Goal: Navigation & Orientation: Find specific page/section

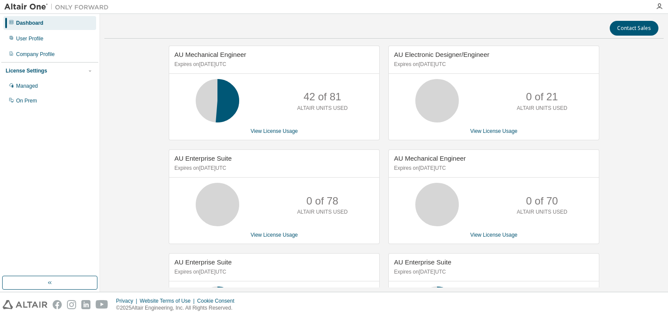
scroll to position [276, 0]
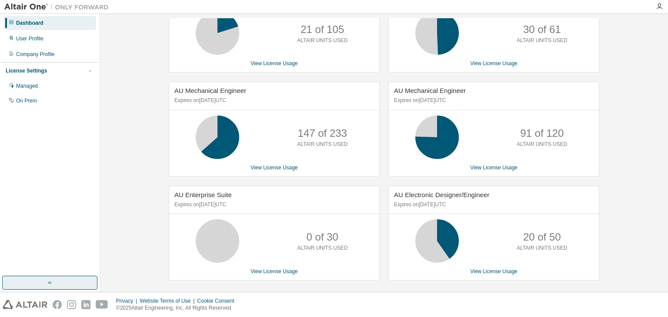
click at [63, 287] on button "button" at bounding box center [49, 283] width 95 height 14
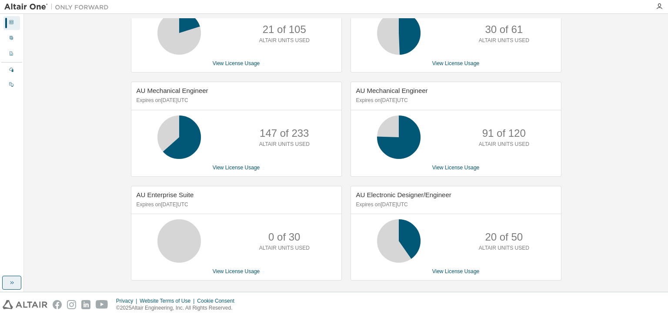
click at [6, 281] on button "button" at bounding box center [11, 283] width 19 height 14
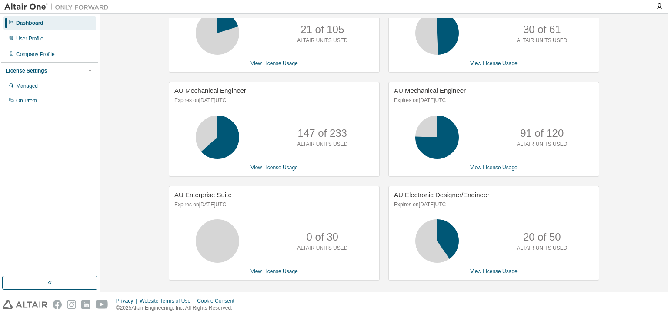
click at [113, 223] on div "AU Mechanical Engineer Expires on September 9, 2025 UTC 42 of 81 ALTAIR UNITS U…" at bounding box center [383, 30] width 559 height 520
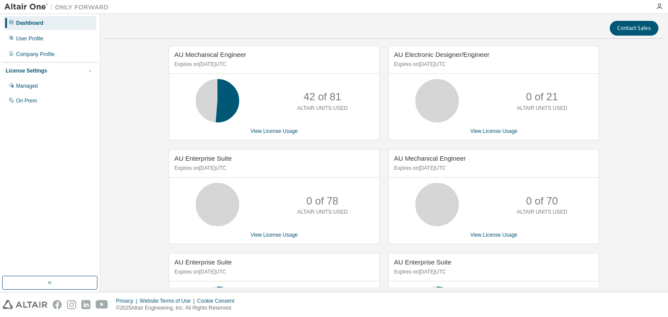
scroll to position [101, 0]
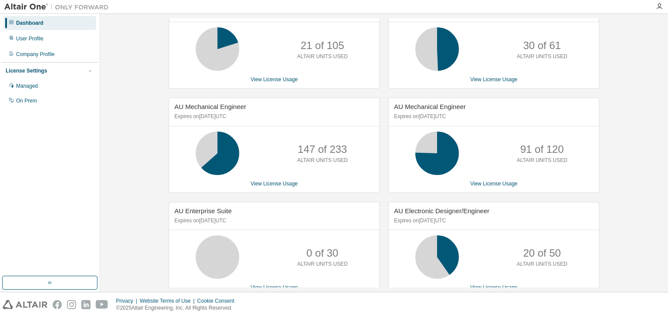
scroll to position [276, 0]
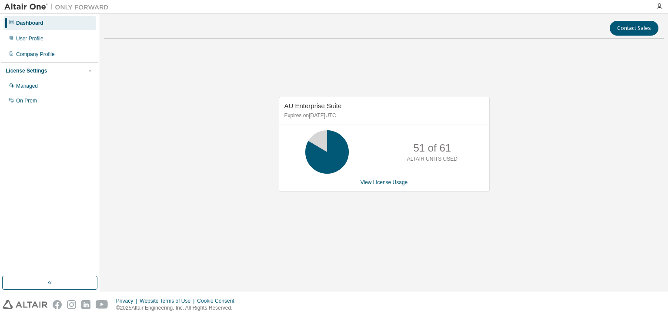
click at [513, 108] on div "AU Enterprise Suite Expires on [DATE] UTC 51 of 61 ALTAIR UNITS USED View Licen…" at bounding box center [383, 149] width 559 height 206
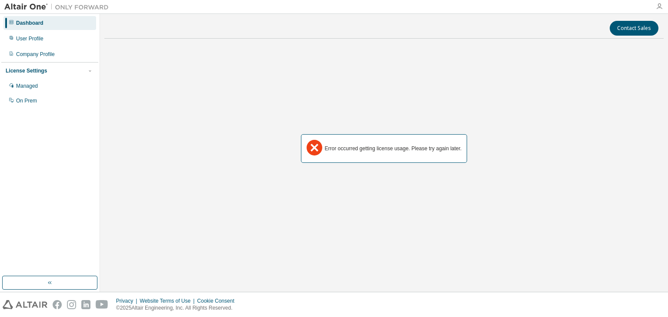
click at [658, 7] on icon "button" at bounding box center [659, 6] width 7 height 7
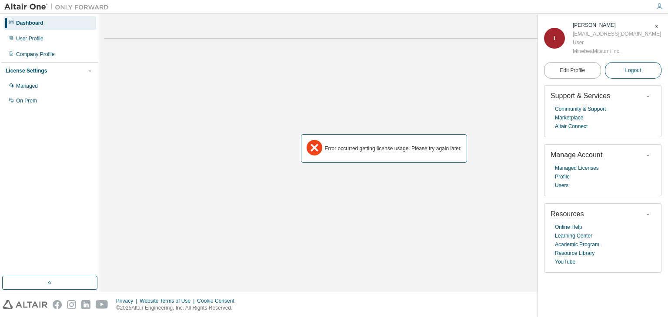
click at [638, 71] on span "Logout" at bounding box center [633, 70] width 16 height 9
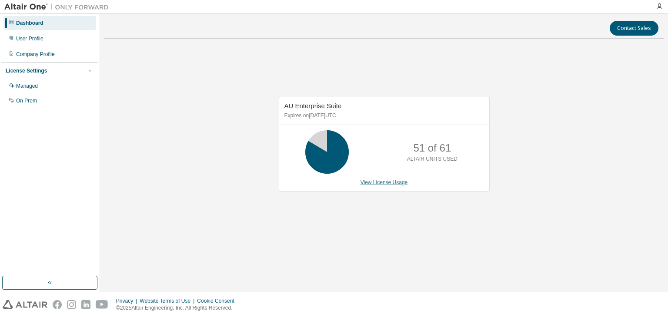
click at [378, 181] on link "View License Usage" at bounding box center [383, 183] width 47 height 6
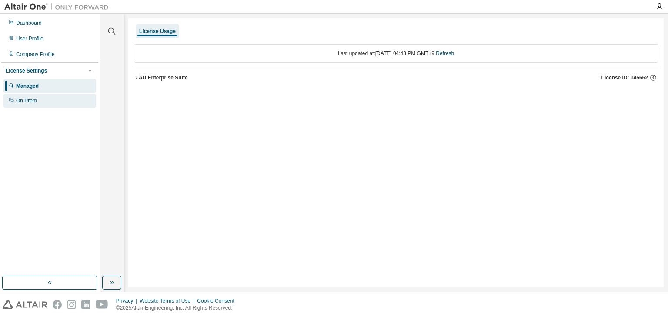
click at [33, 102] on div "On Prem" at bounding box center [26, 100] width 21 height 7
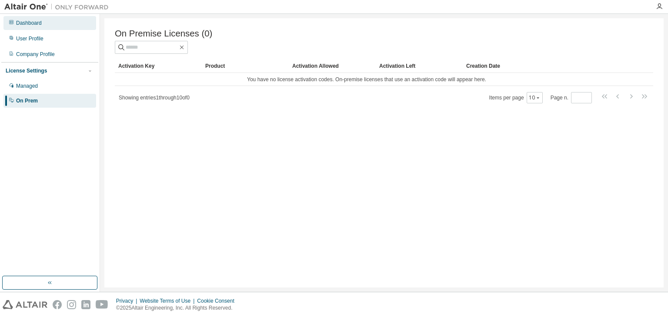
click at [36, 21] on div "Dashboard" at bounding box center [29, 23] width 26 height 7
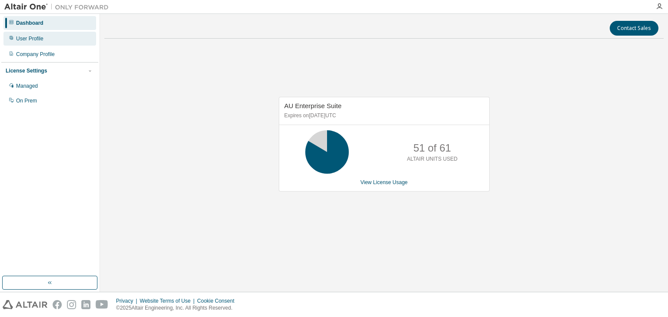
click at [37, 42] on div "User Profile" at bounding box center [29, 38] width 27 height 7
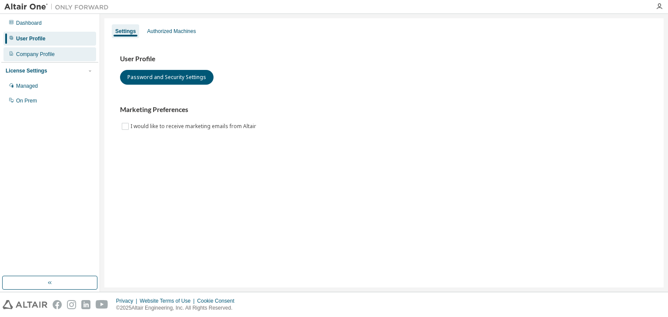
click at [39, 53] on div "Company Profile" at bounding box center [35, 54] width 39 height 7
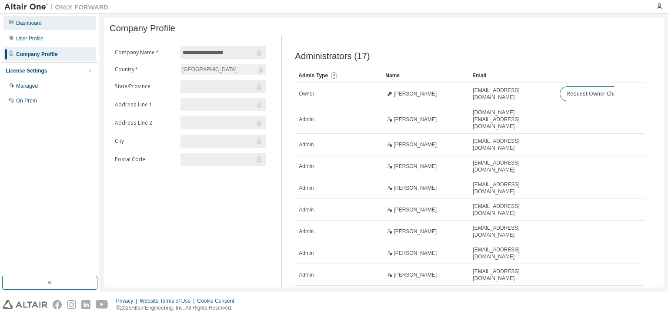
click at [37, 24] on div "Dashboard" at bounding box center [29, 23] width 26 height 7
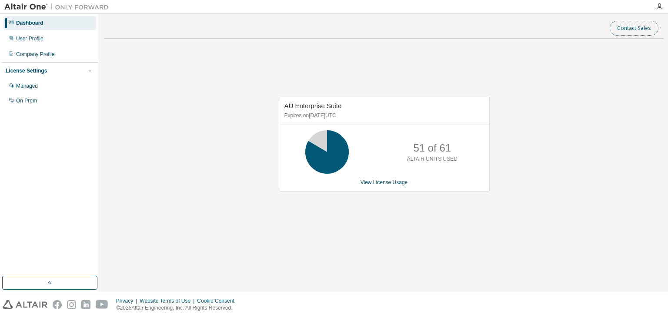
click at [625, 27] on button "Contact Sales" at bounding box center [633, 28] width 49 height 15
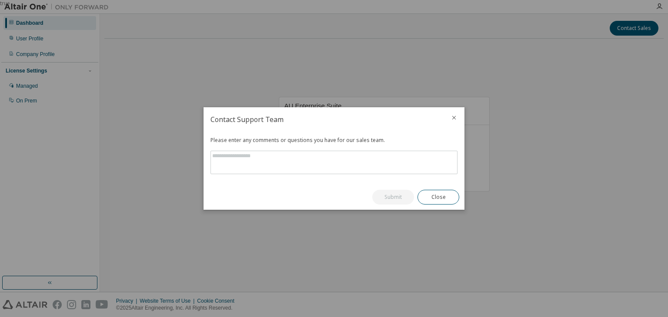
click at [457, 121] on div at bounding box center [453, 118] width 21 height 23
click at [454, 116] on icon "close" at bounding box center [453, 117] width 7 height 7
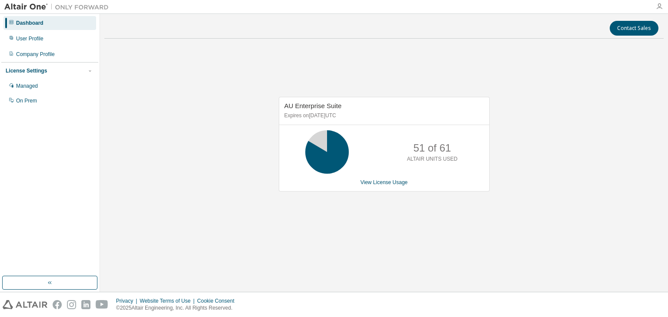
click at [659, 7] on icon "button" at bounding box center [659, 6] width 7 height 7
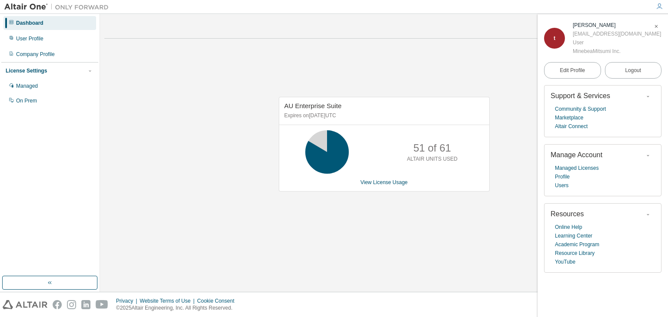
click at [657, 27] on icon "button" at bounding box center [655, 26] width 5 height 5
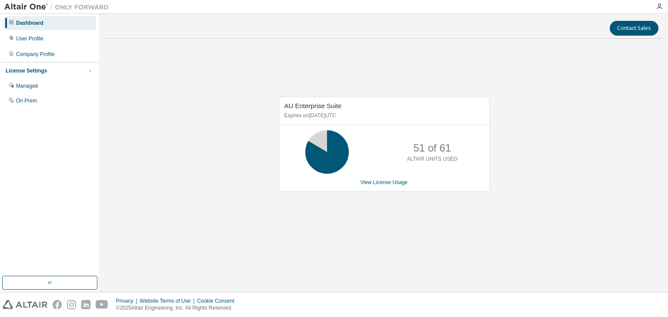
click at [375, 92] on div "AU Enterprise Suite Expires on [DATE] UTC 51 of 61 ALTAIR UNITS USED View Licen…" at bounding box center [383, 149] width 559 height 206
click at [61, 279] on button "button" at bounding box center [49, 283] width 95 height 14
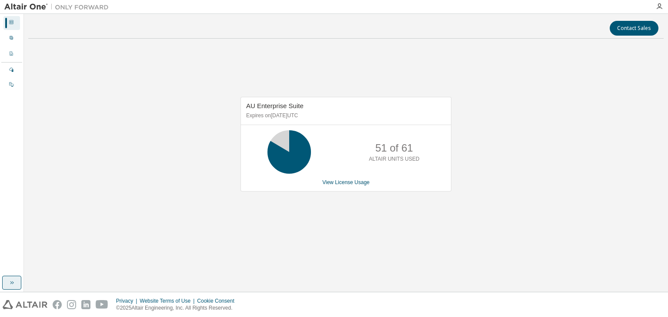
click at [14, 284] on icon "button" at bounding box center [11, 283] width 7 height 7
